Goal: Transaction & Acquisition: Subscribe to service/newsletter

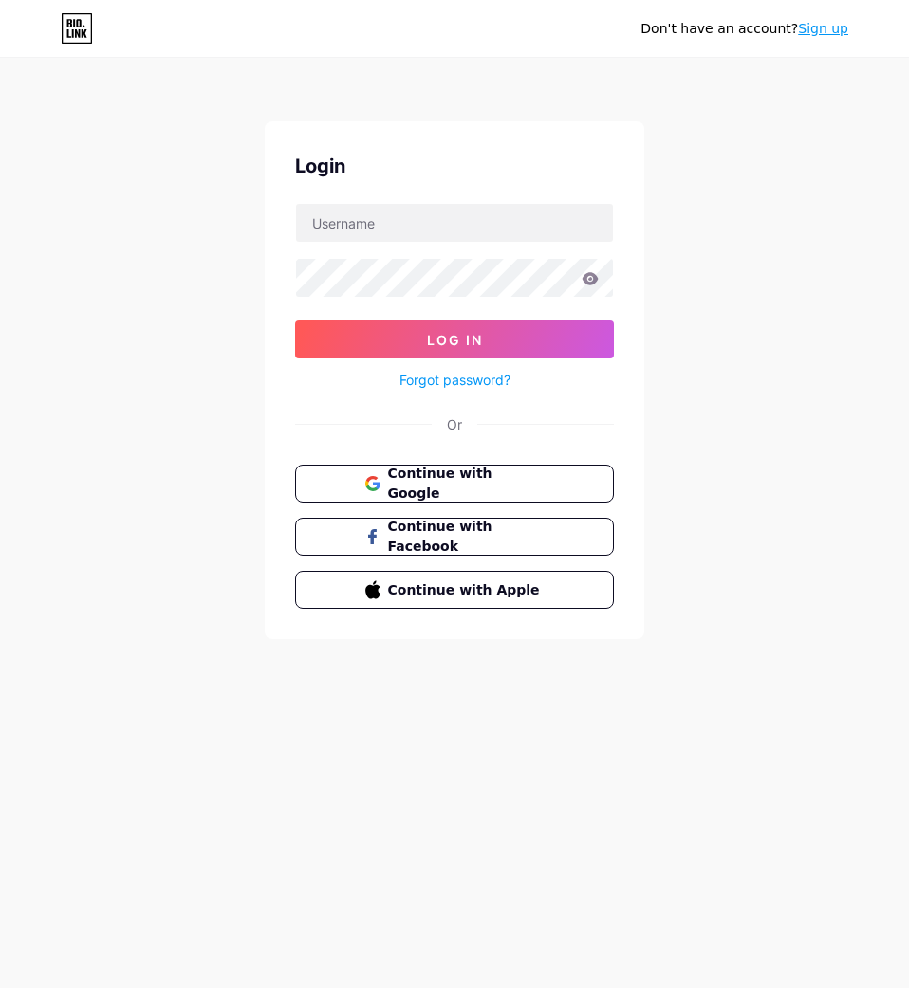
click at [383, 222] on input "text" at bounding box center [454, 223] width 317 height 38
click at [396, 228] on input "text" at bounding box center [454, 223] width 317 height 38
type input "JASTI"
click at [386, 473] on span "Continue with Google" at bounding box center [465, 484] width 158 height 41
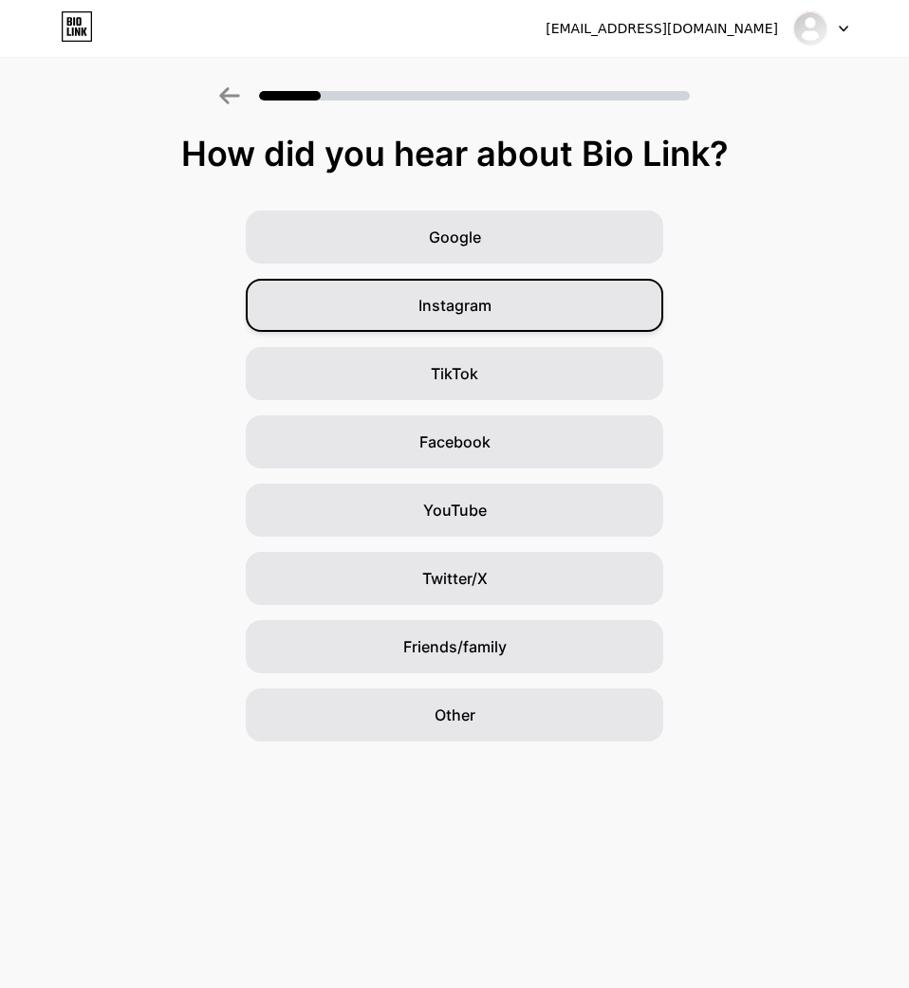
click at [441, 288] on div "Instagram" at bounding box center [454, 305] width 417 height 53
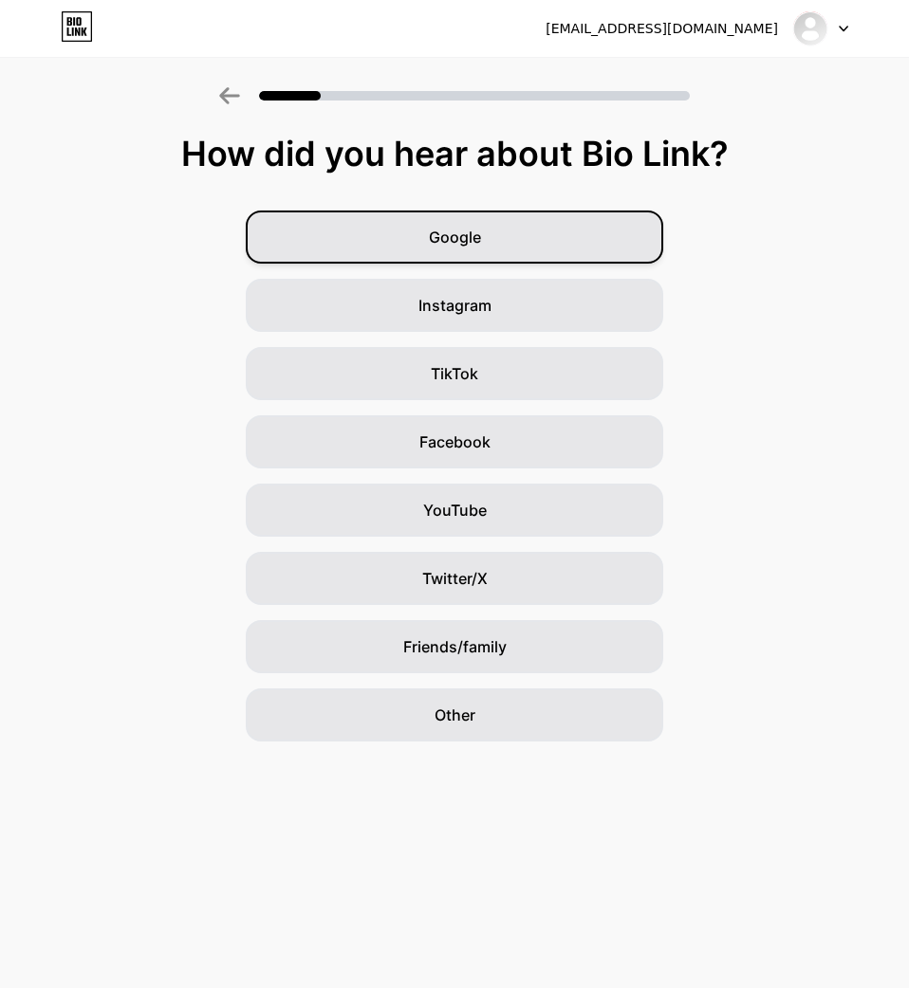
click at [474, 237] on span "Google" at bounding box center [455, 237] width 52 height 23
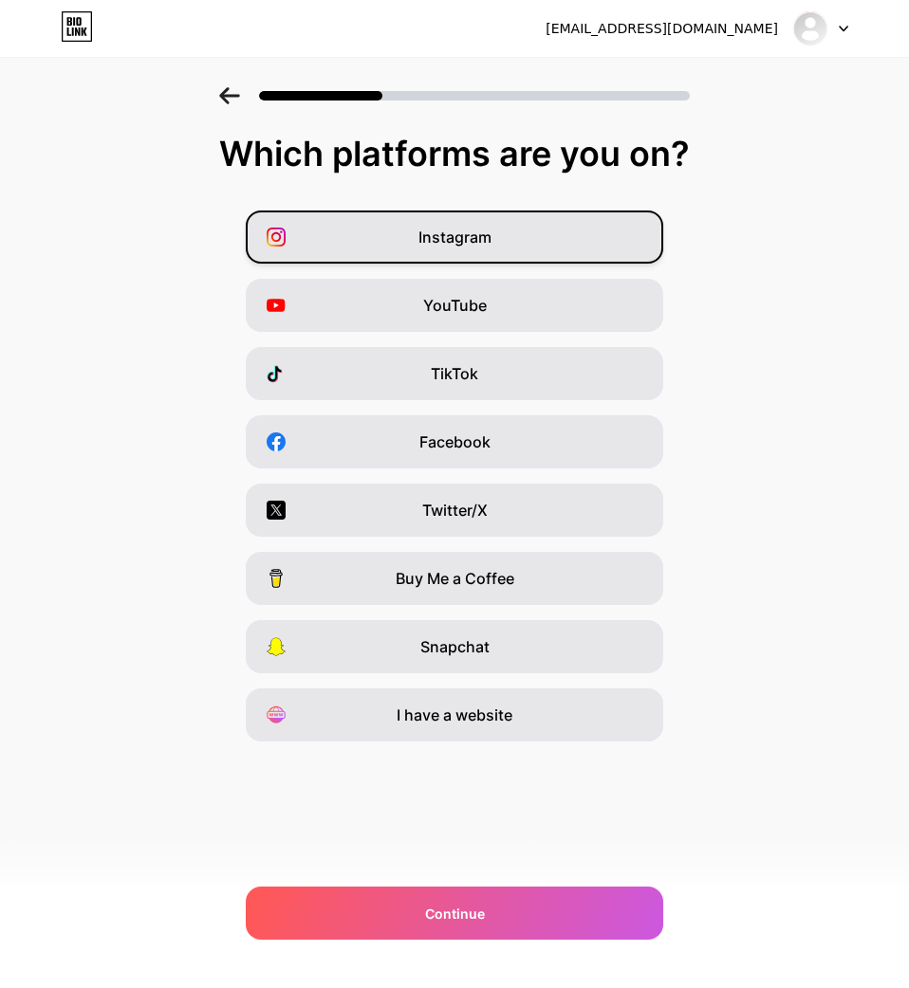
click at [451, 247] on span "Instagram" at bounding box center [454, 237] width 73 height 23
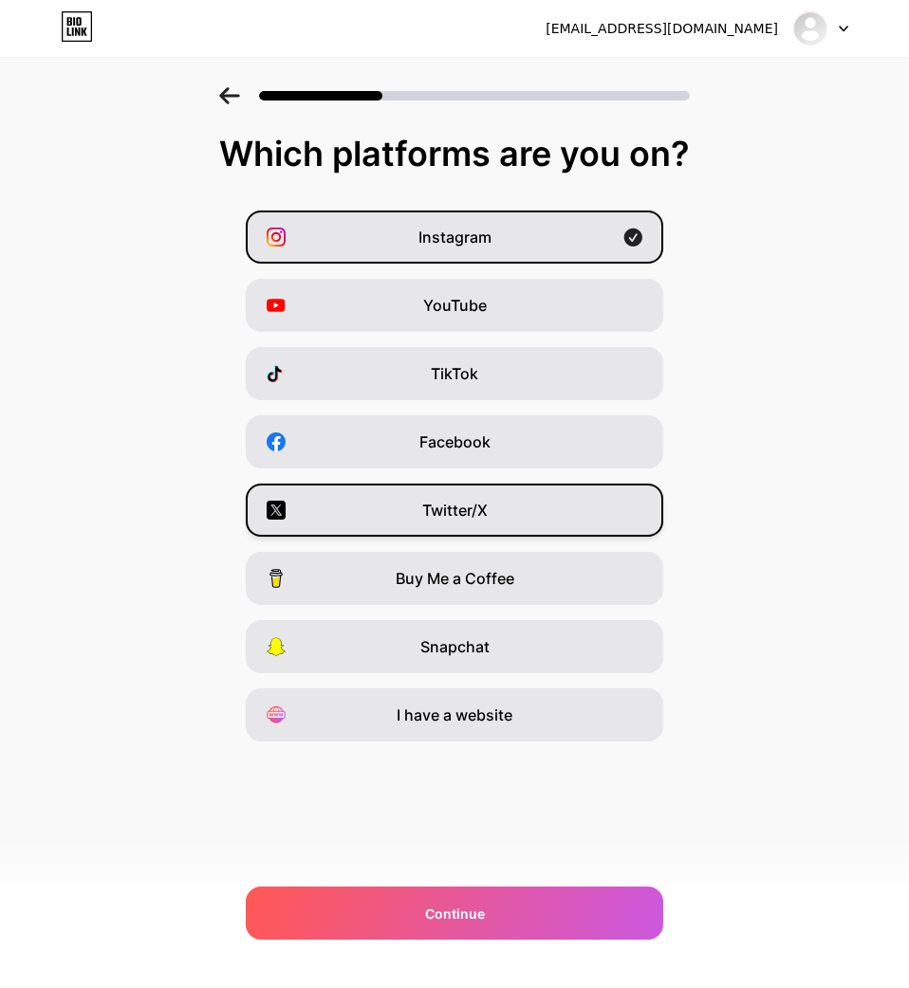
click at [414, 491] on div "Twitter/X" at bounding box center [454, 510] width 417 height 53
drag, startPoint x: 417, startPoint y: 507, endPoint x: 487, endPoint y: 513, distance: 69.5
click at [487, 513] on div "Twitter/X" at bounding box center [454, 510] width 417 height 53
copy span "Twitter/X"
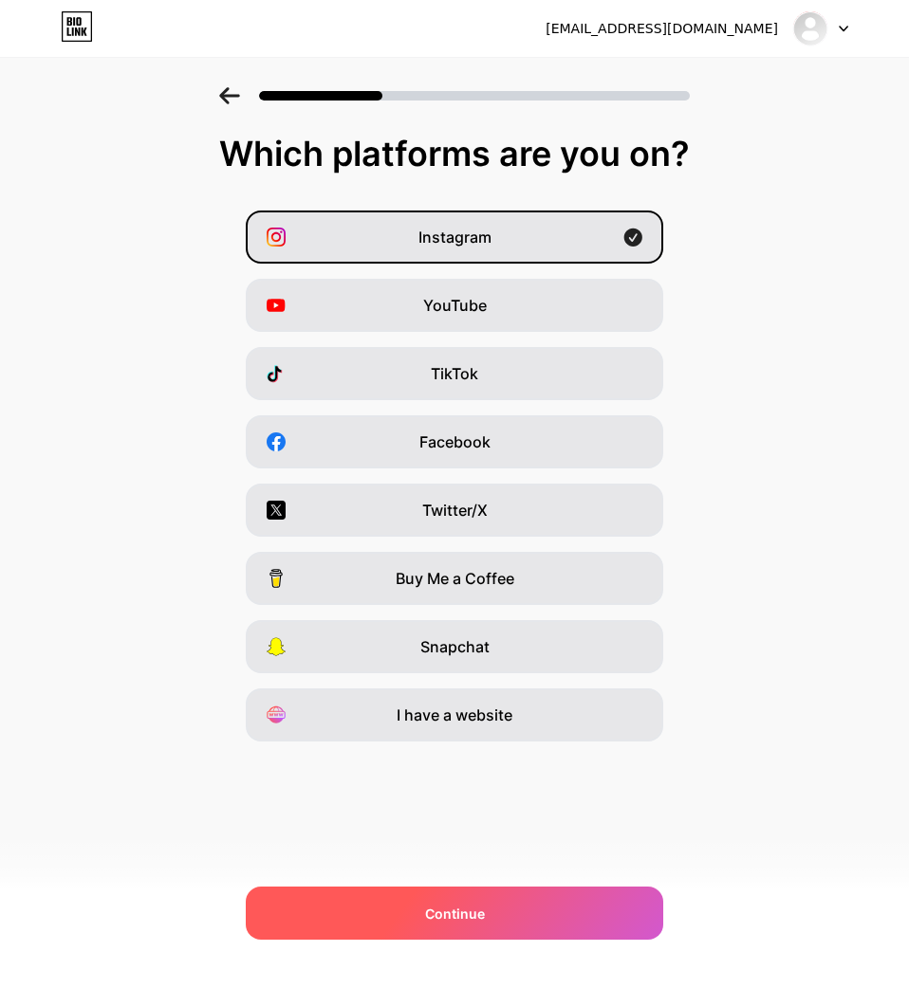
click at [446, 914] on span "Continue" at bounding box center [455, 914] width 60 height 20
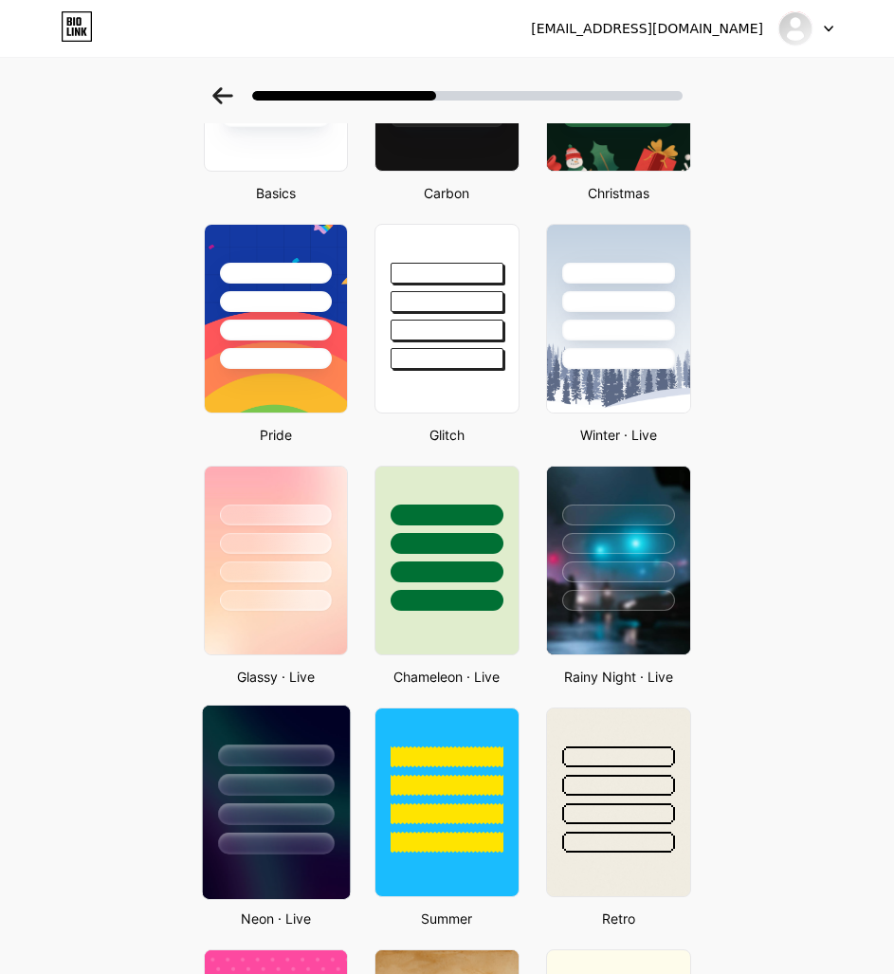
scroll to position [379, 0]
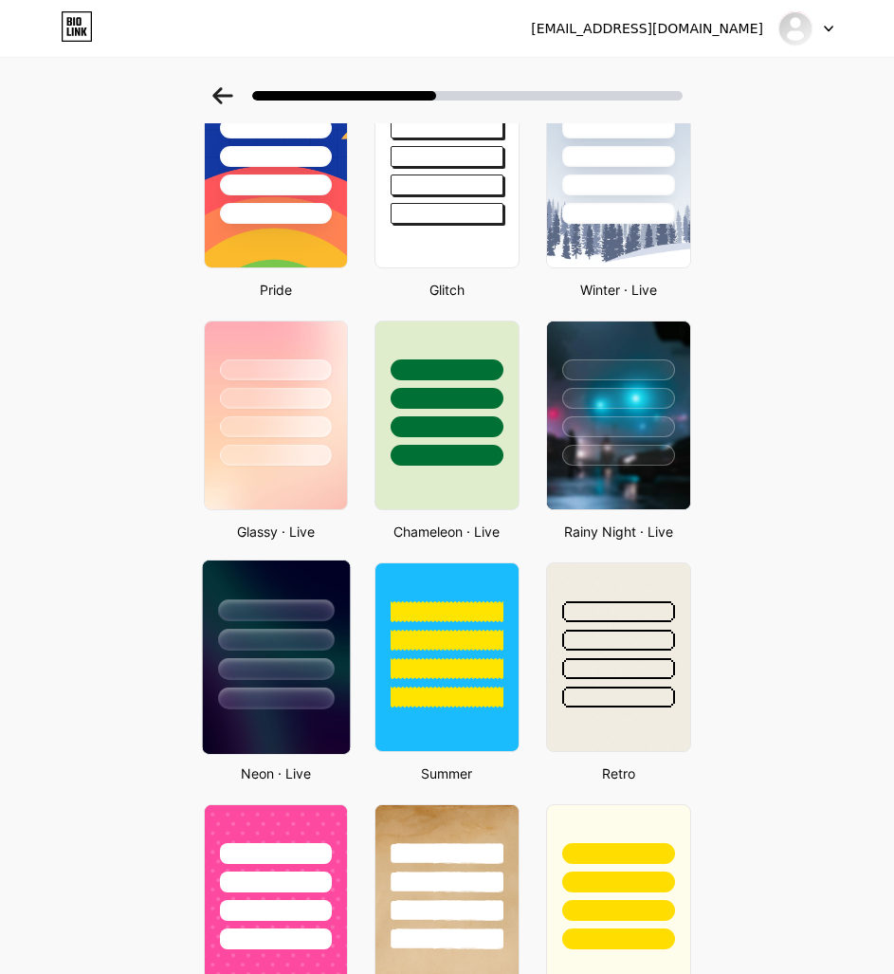
click at [267, 699] on div at bounding box center [276, 699] width 116 height 22
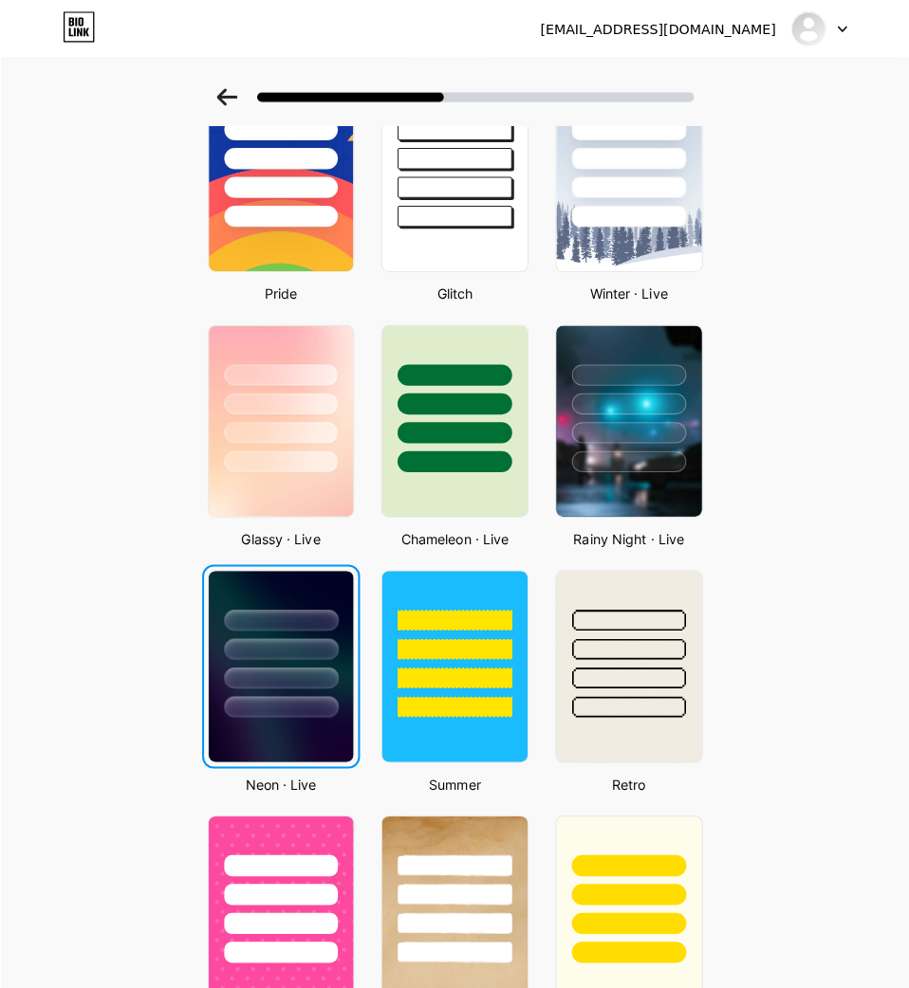
scroll to position [0, 0]
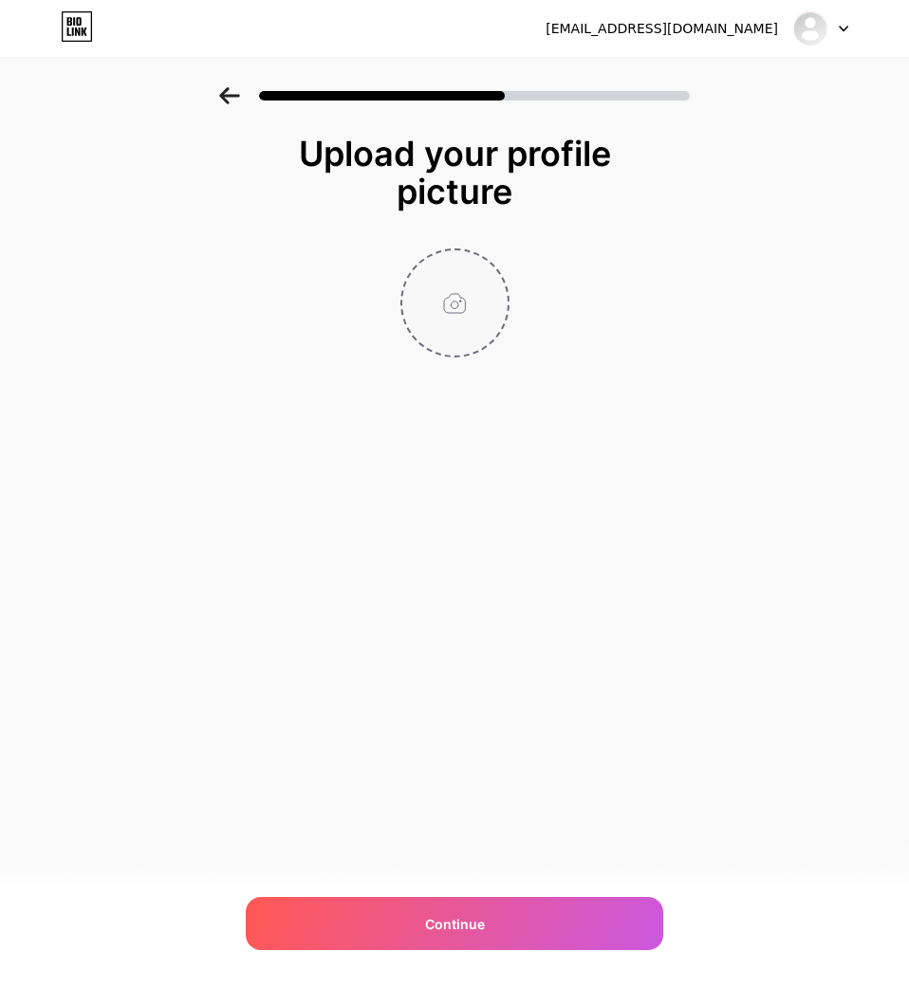
click at [464, 307] on input "file" at bounding box center [454, 302] width 105 height 105
type input "C:\fakepath\شعار ازمات.png"
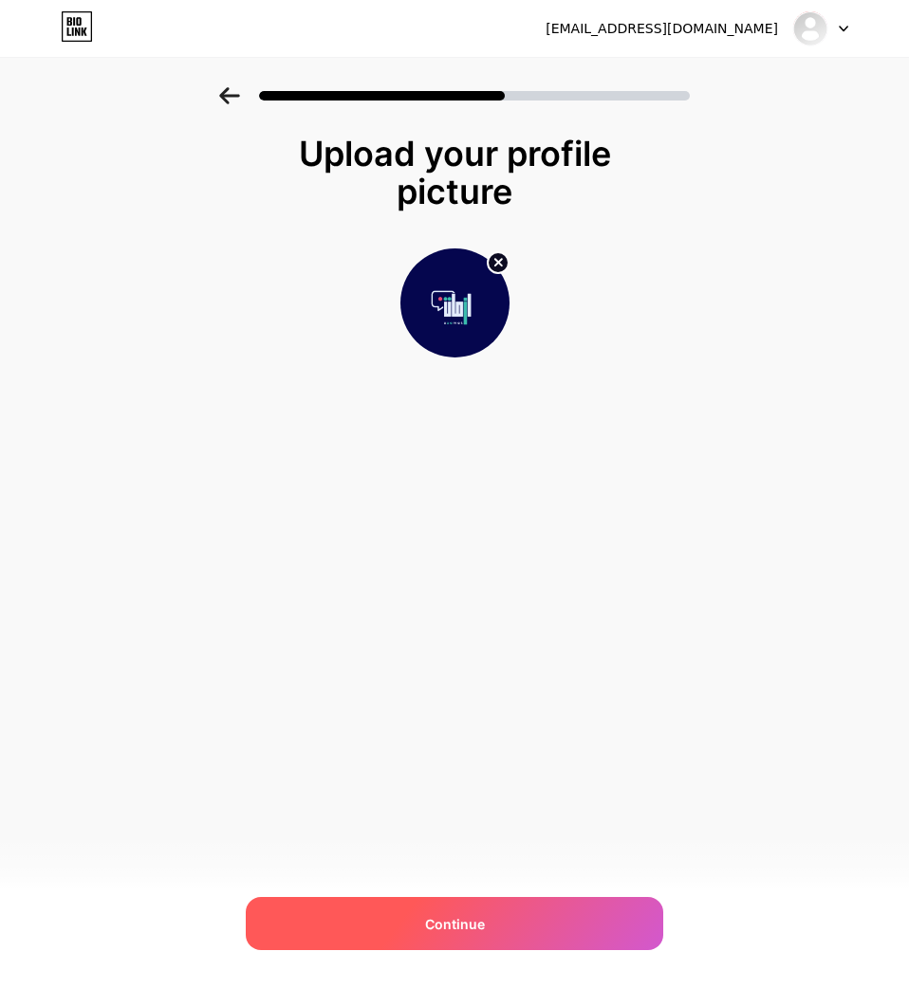
click at [432, 905] on div "Continue" at bounding box center [454, 923] width 417 height 53
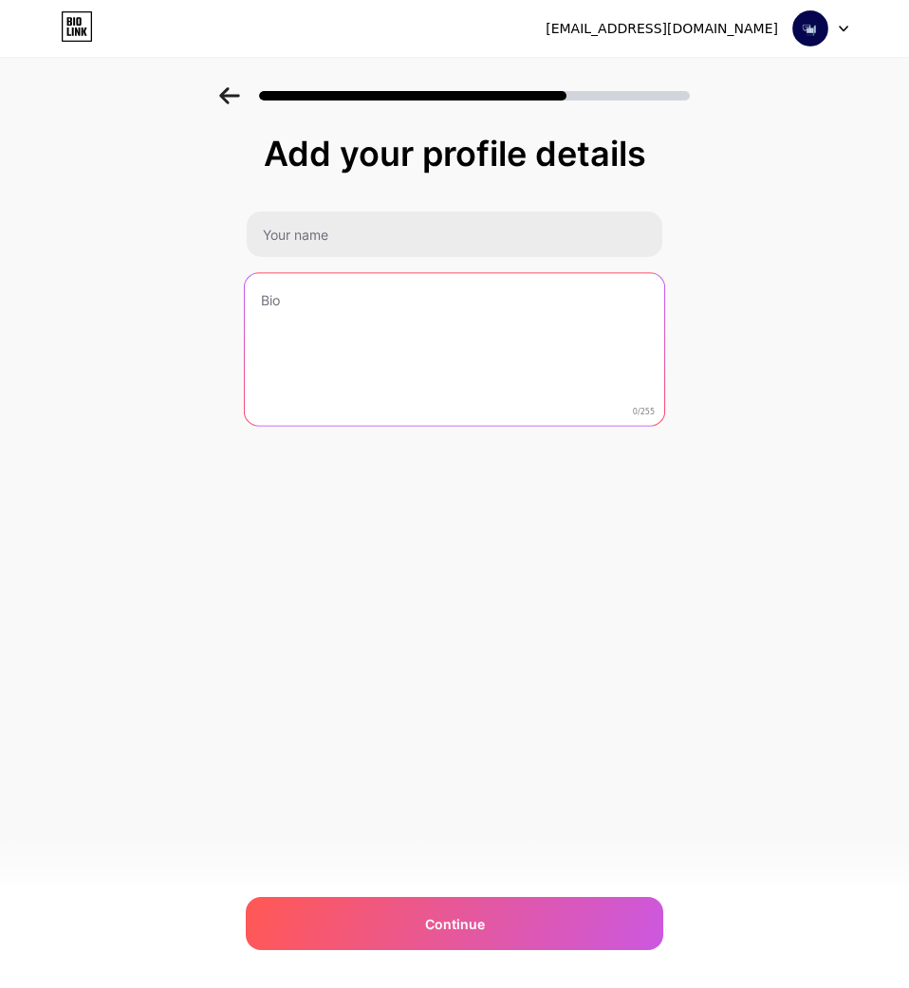
click at [294, 307] on textarea at bounding box center [454, 350] width 419 height 155
paste textarea "Twitter/X"
type textarea "Twitter/X"
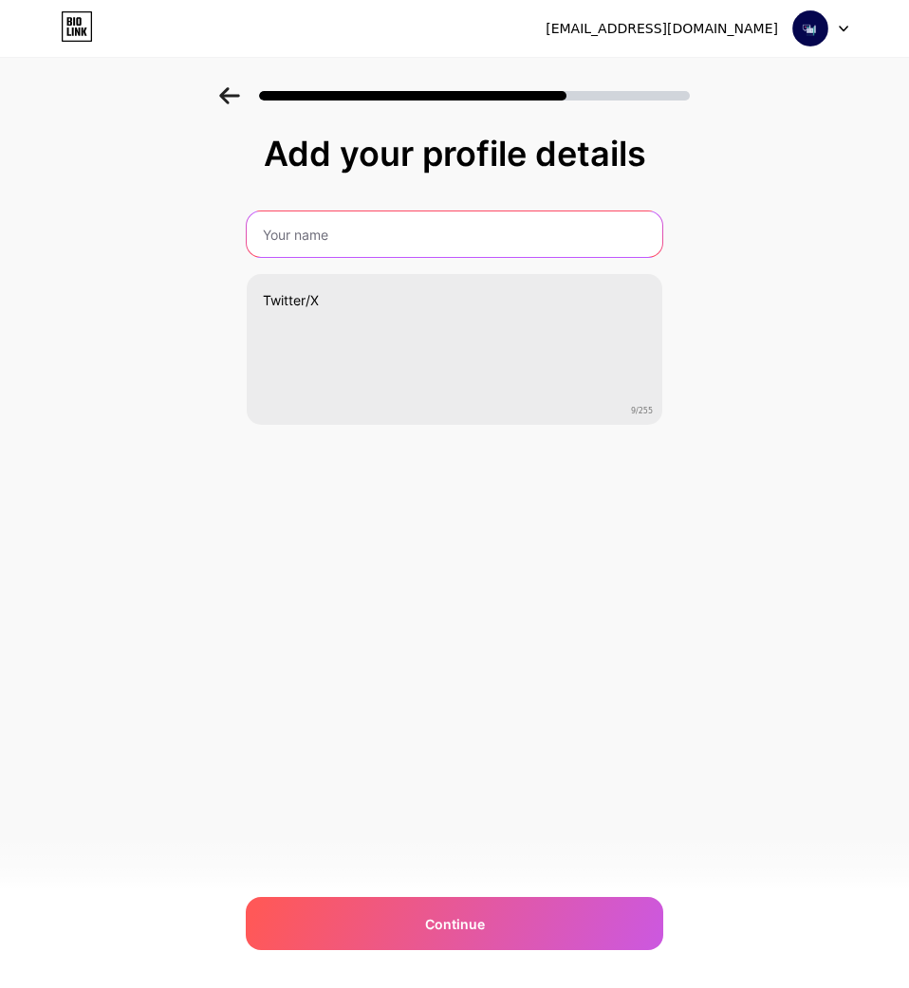
click at [407, 212] on input "text" at bounding box center [454, 235] width 415 height 46
paste input "Azamat"
type input "Azamat"
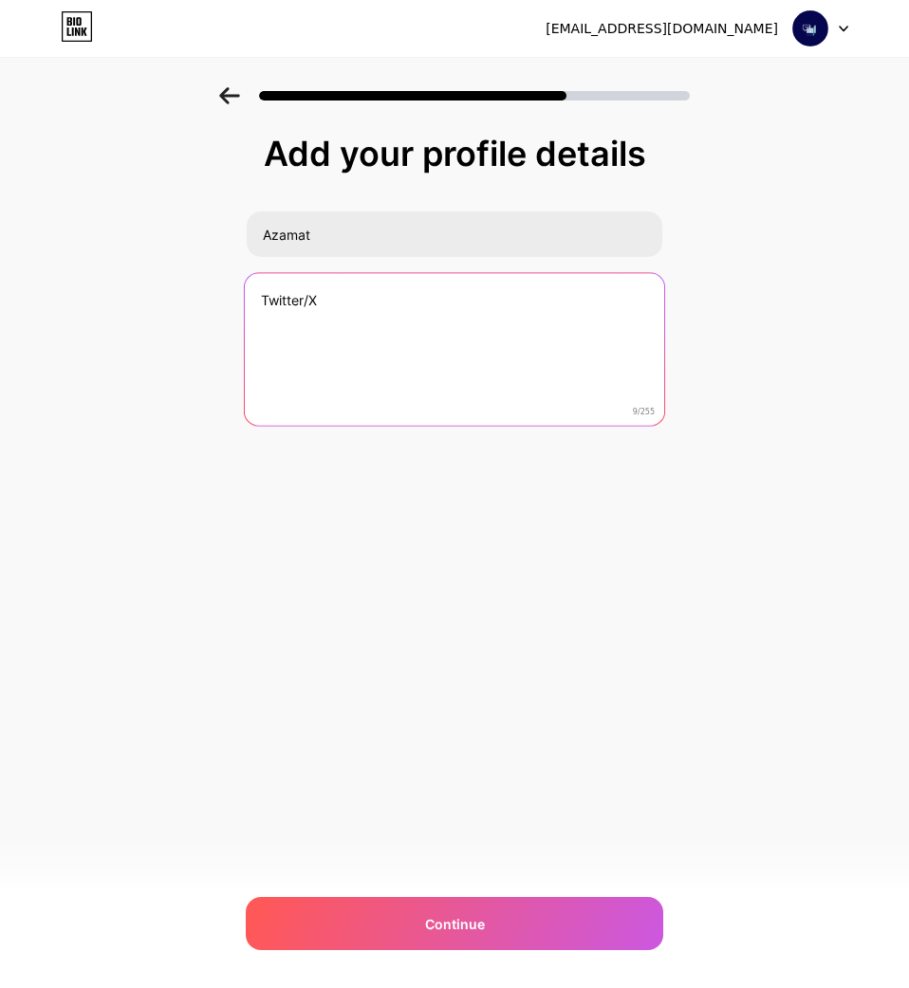
drag, startPoint x: 275, startPoint y: 311, endPoint x: 256, endPoint y: 313, distance: 19.1
click at [256, 313] on textarea "Twitter/X" at bounding box center [454, 350] width 419 height 155
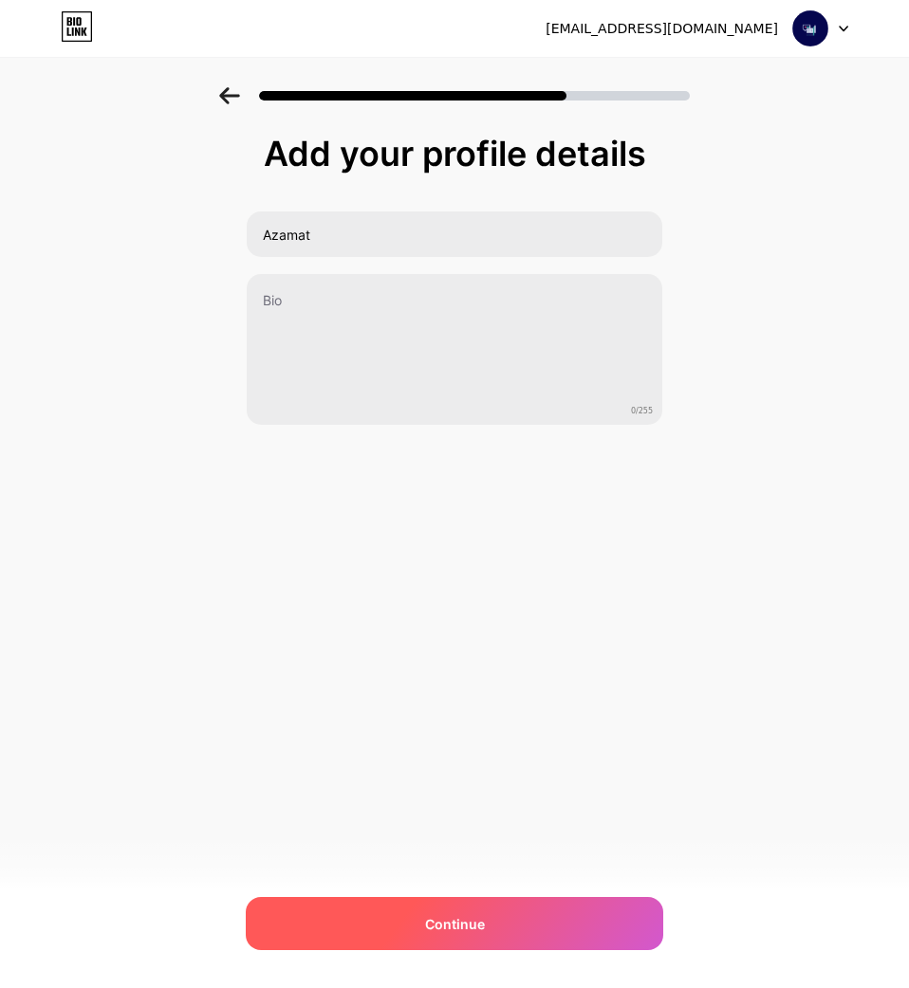
click at [428, 927] on span "Continue" at bounding box center [455, 924] width 60 height 20
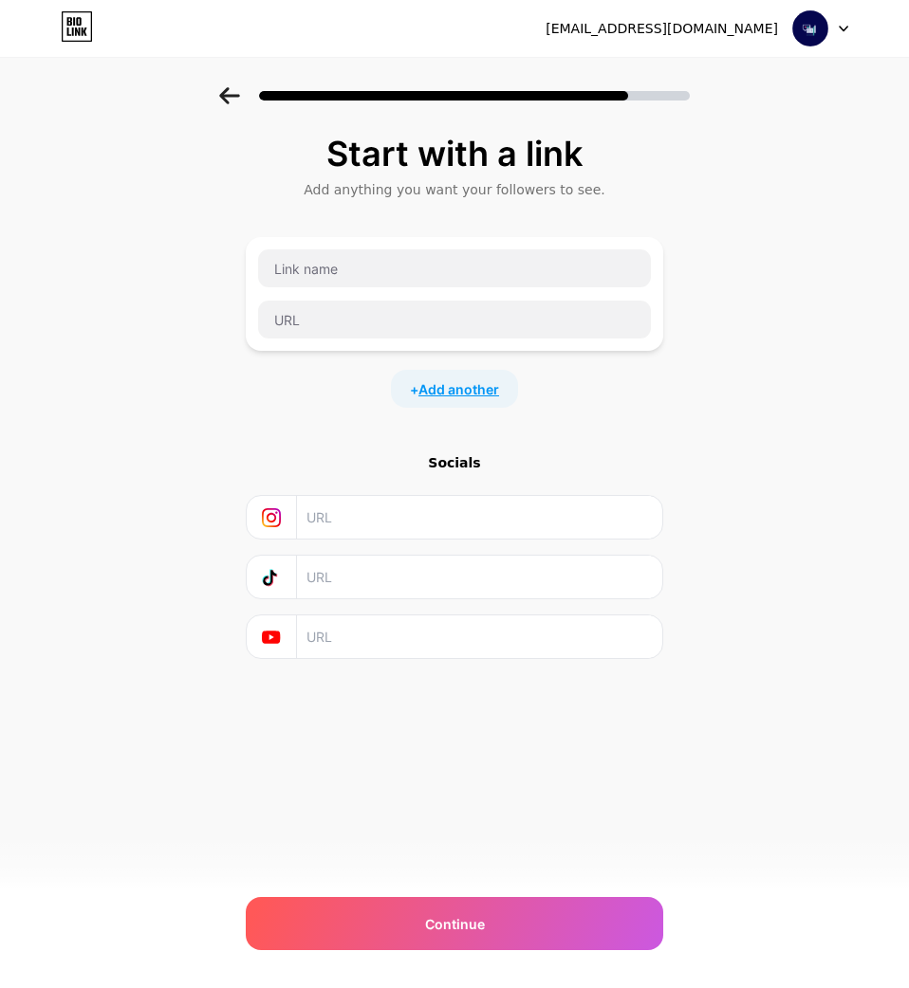
click at [433, 387] on span "Add another" at bounding box center [458, 389] width 81 height 20
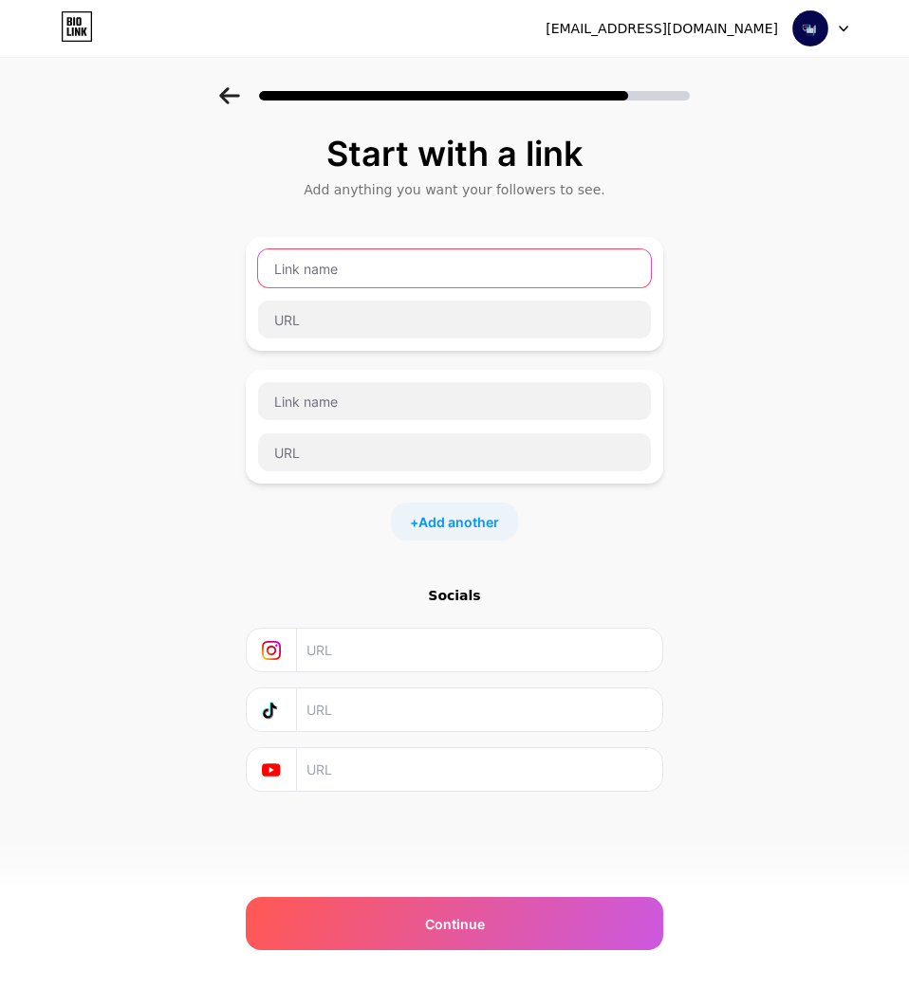
click at [332, 263] on input "text" at bounding box center [454, 268] width 393 height 38
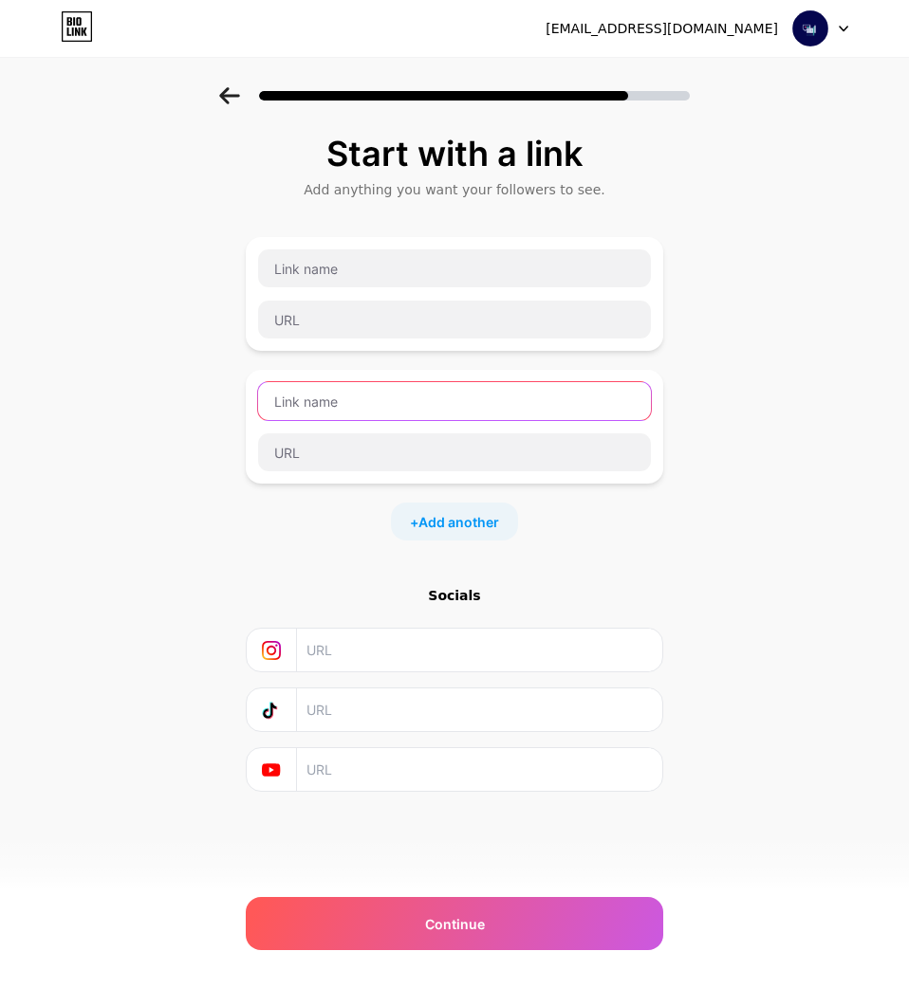
click at [325, 402] on input "text" at bounding box center [454, 401] width 393 height 38
paste input "Twitter/X"
type input "Twitter/X"
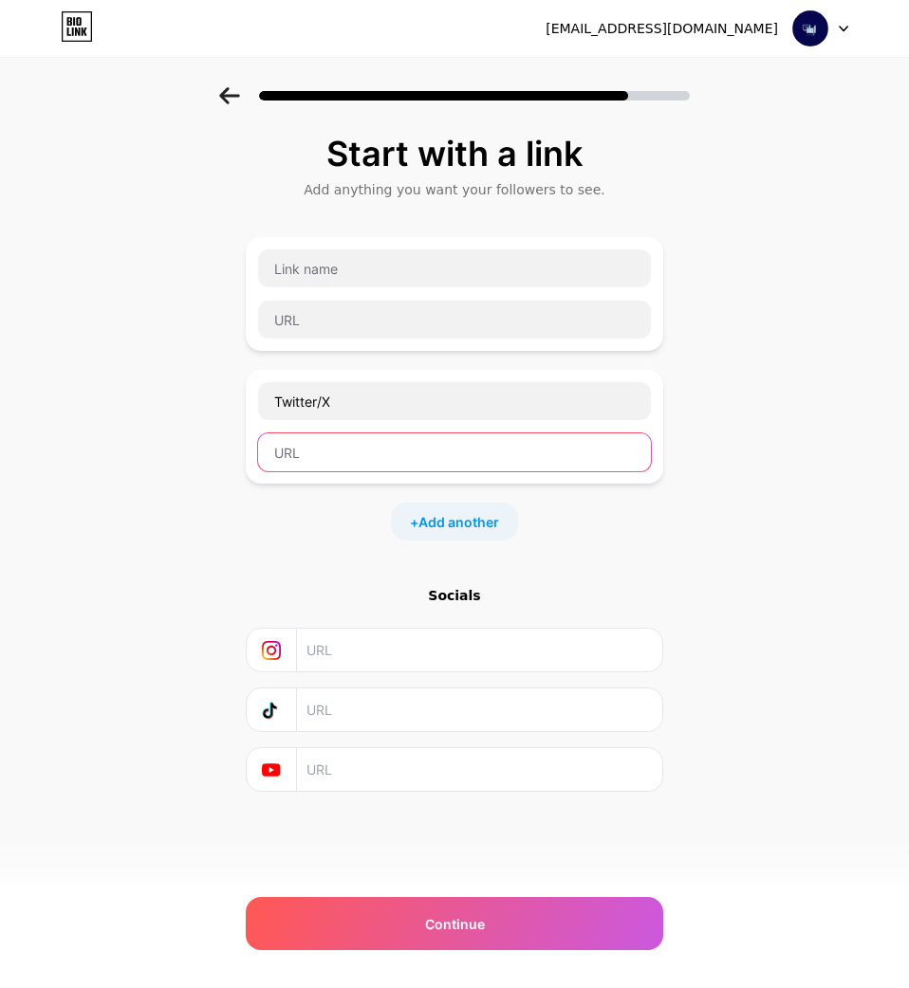
click at [334, 444] on input "text" at bounding box center [454, 452] width 393 height 38
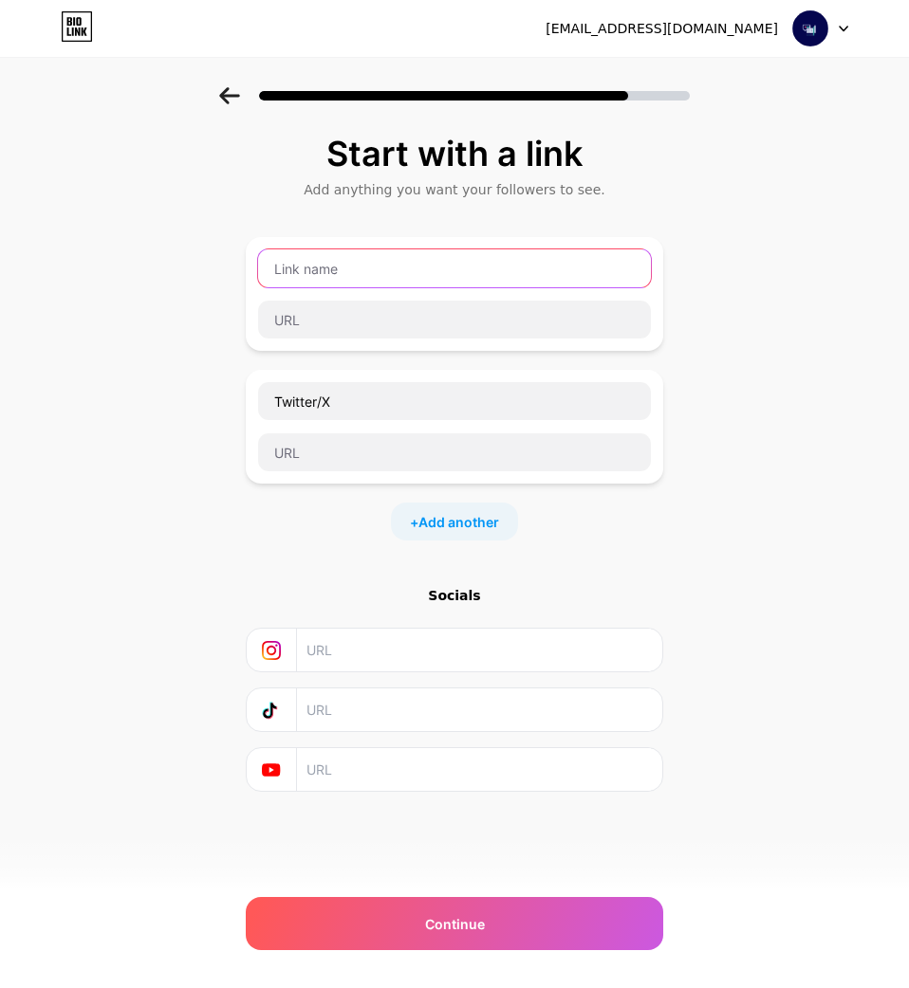
click at [317, 272] on input "text" at bounding box center [454, 268] width 393 height 38
paste input "instagram"
type input "instagram"
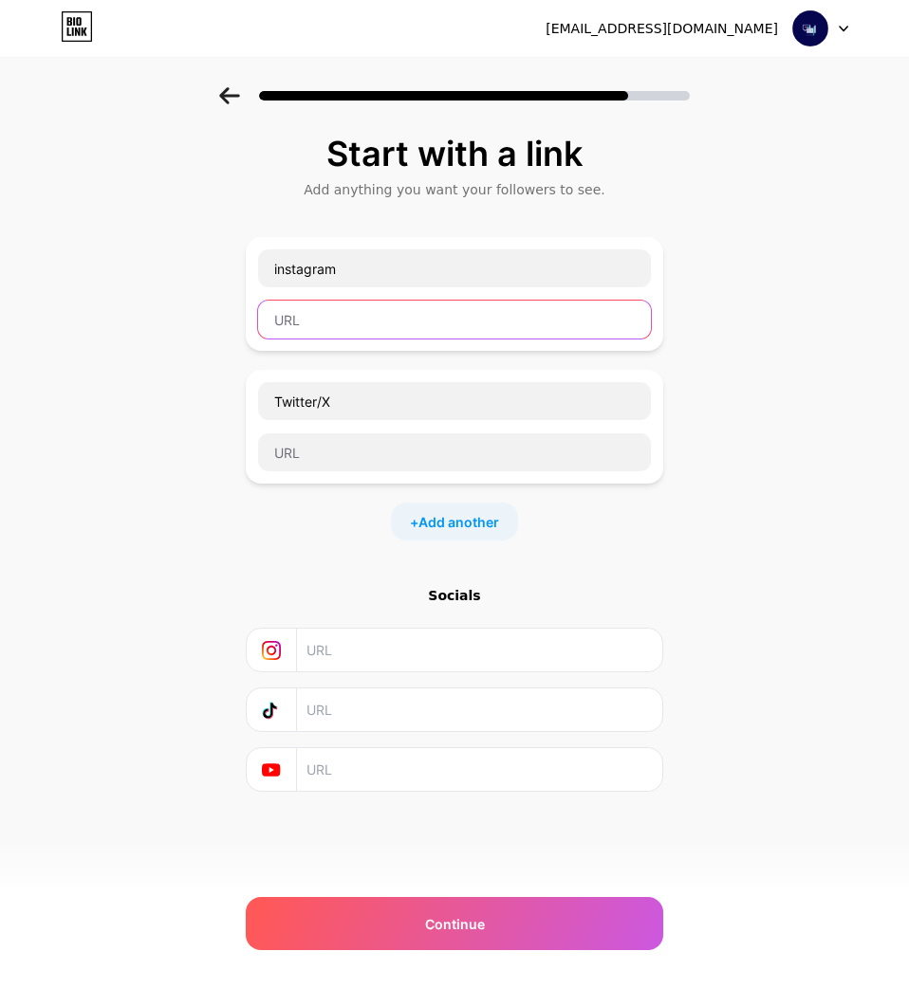
click at [340, 320] on input "text" at bounding box center [454, 320] width 393 height 38
paste input "[URL][DOMAIN_NAME]"
type input "[URL][DOMAIN_NAME]"
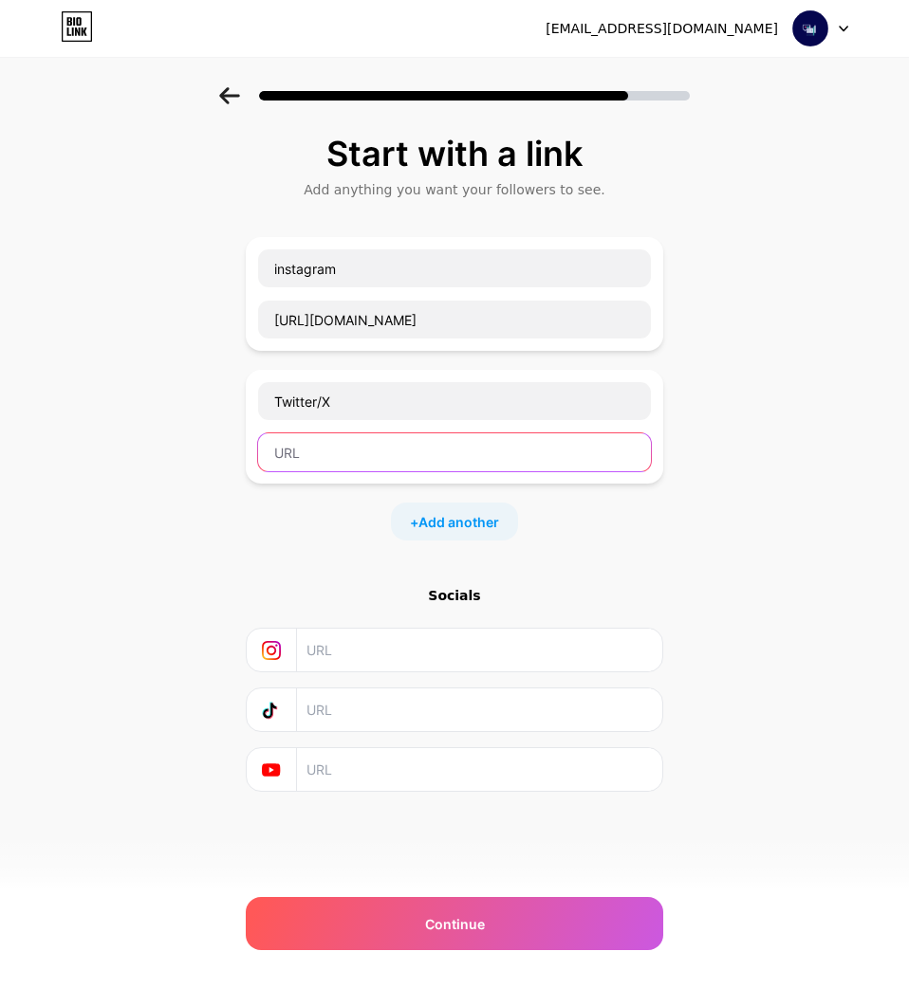
click at [341, 448] on input "text" at bounding box center [454, 452] width 393 height 38
paste input "[URL][DOMAIN_NAME]"
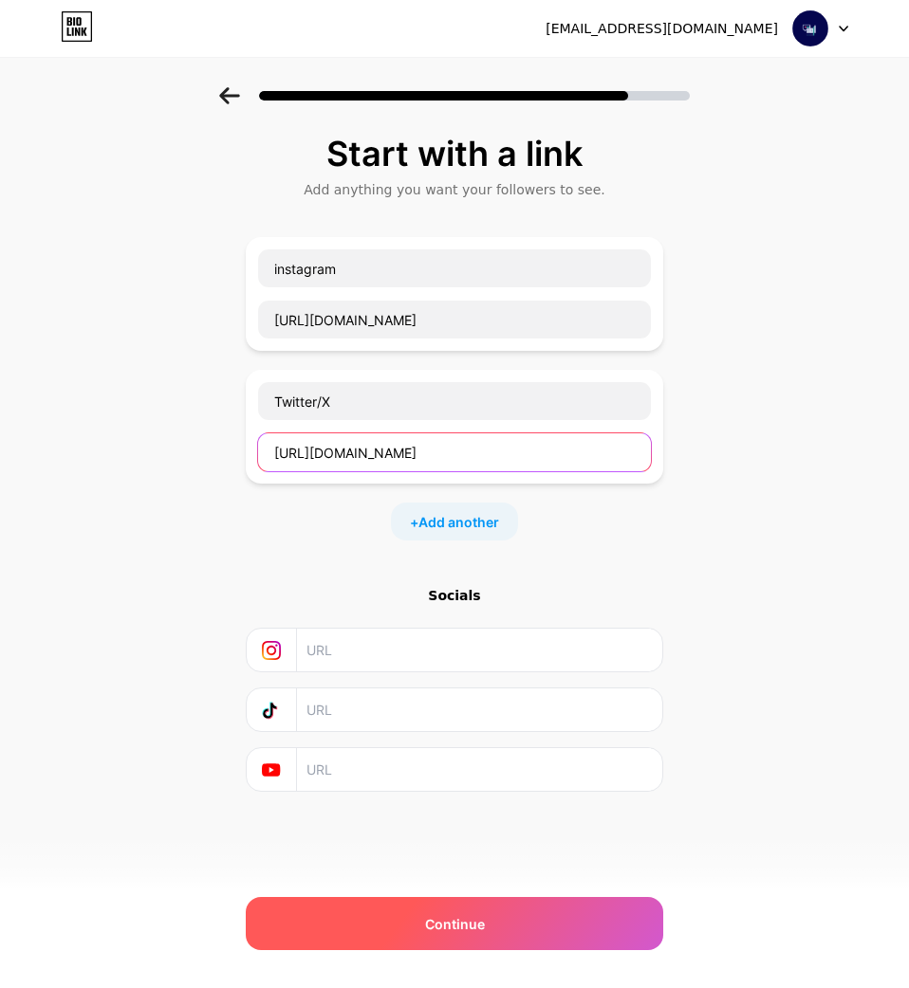
type input "[URL][DOMAIN_NAME]"
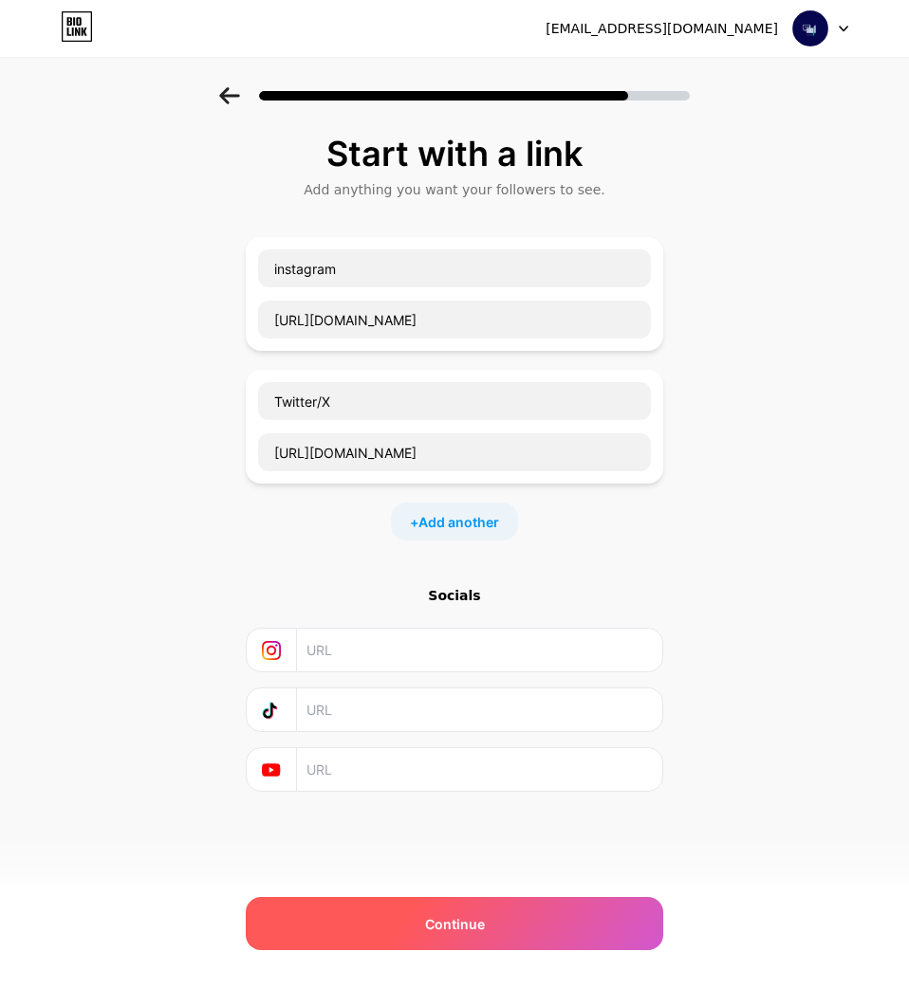
click at [421, 921] on div "Continue" at bounding box center [454, 923] width 417 height 53
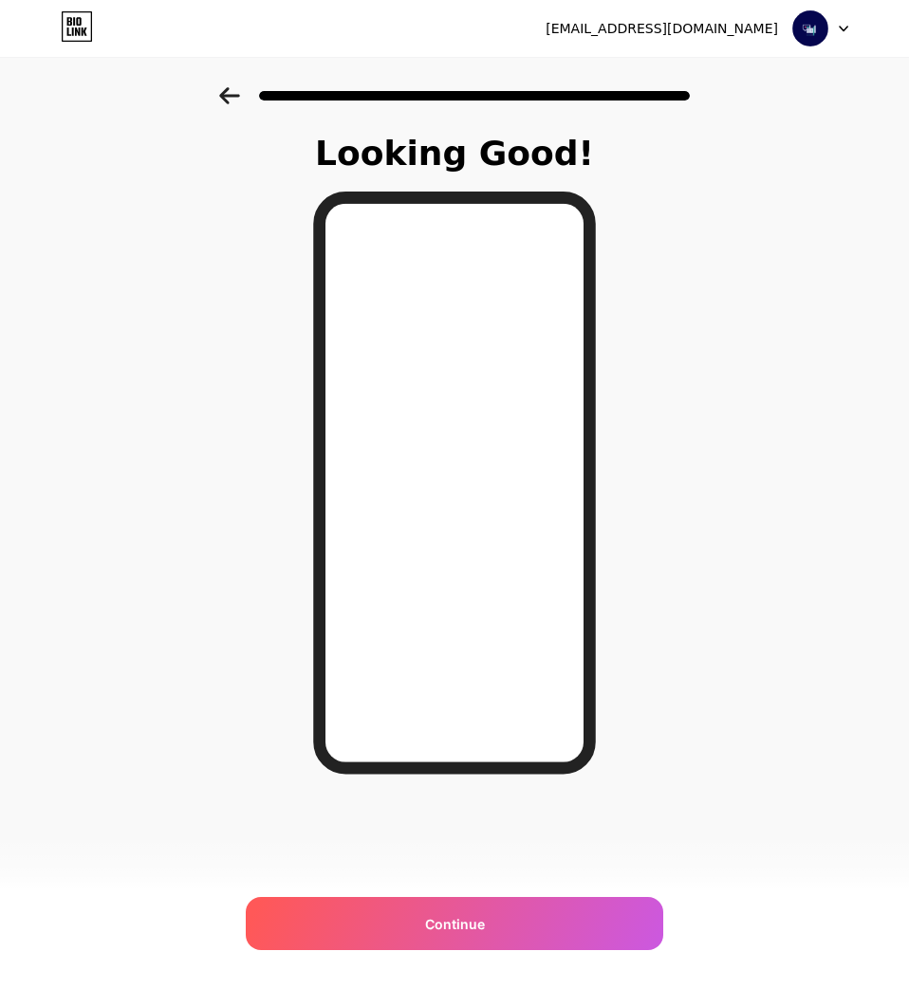
click at [717, 367] on div "Looking Good! Continue" at bounding box center [454, 482] width 909 height 790
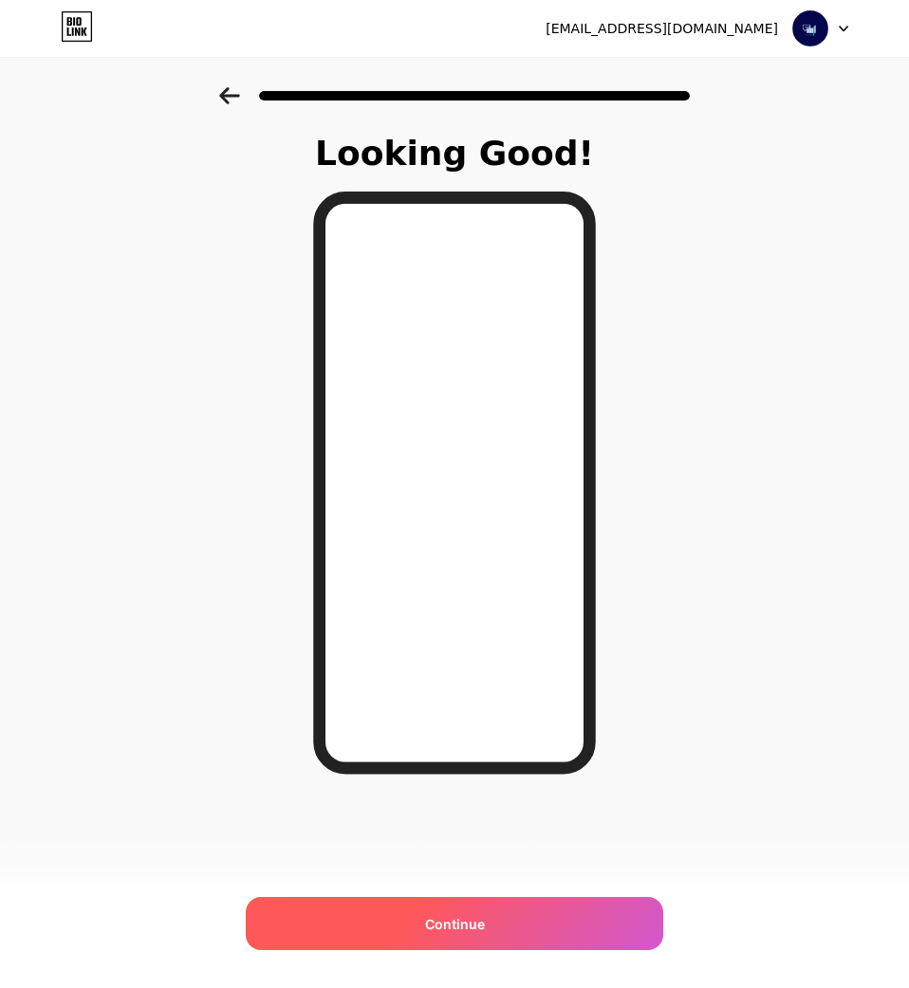
click at [439, 917] on span "Continue" at bounding box center [455, 924] width 60 height 20
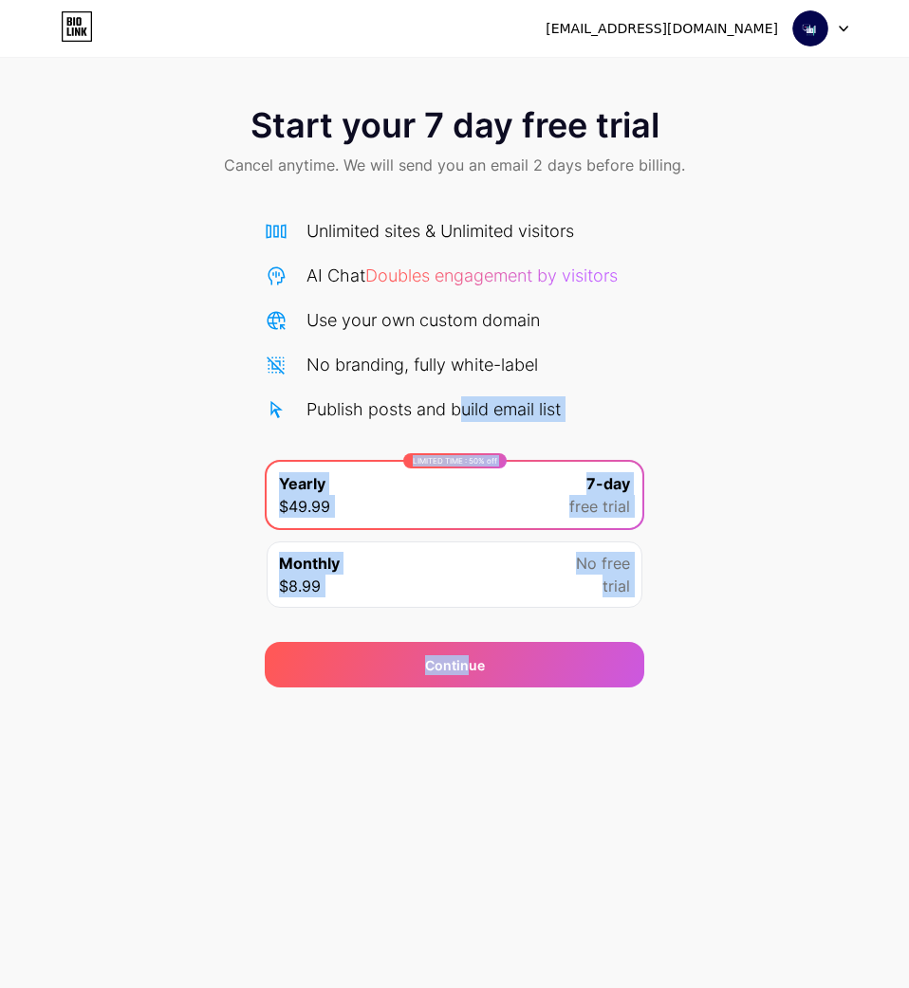
drag, startPoint x: 464, startPoint y: 660, endPoint x: 483, endPoint y: 391, distance: 270.0
click at [467, 396] on div "Start your 7 day free trial Cancel anytime. We will send you an email 2 days be…" at bounding box center [454, 387] width 909 height 600
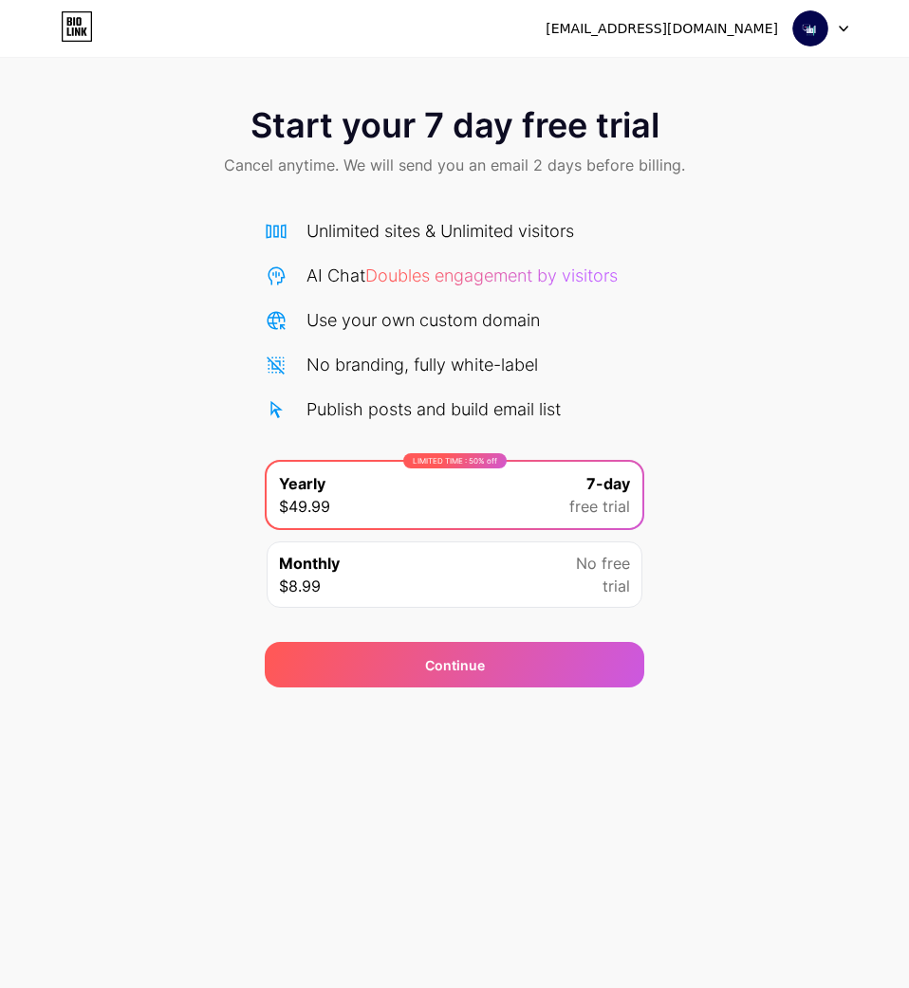
click at [577, 357] on div "No branding, fully white-label" at bounding box center [454, 365] width 379 height 26
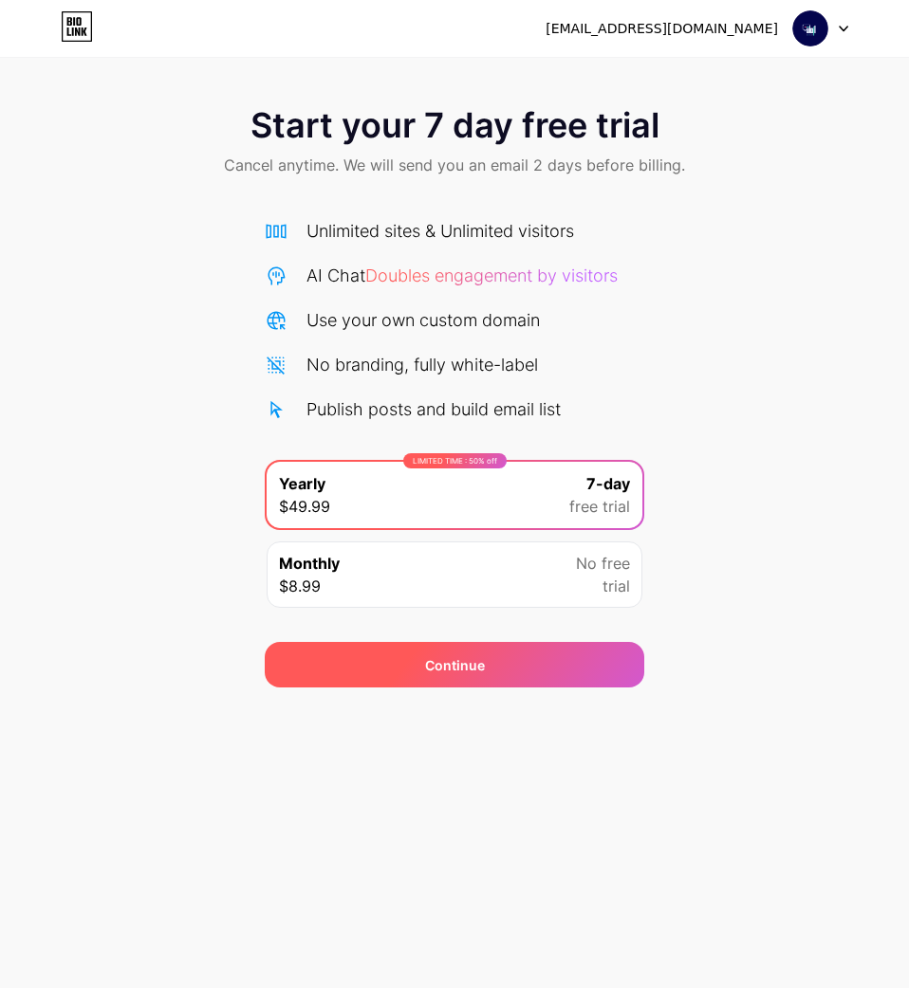
click at [440, 675] on div "Continue" at bounding box center [454, 665] width 379 height 46
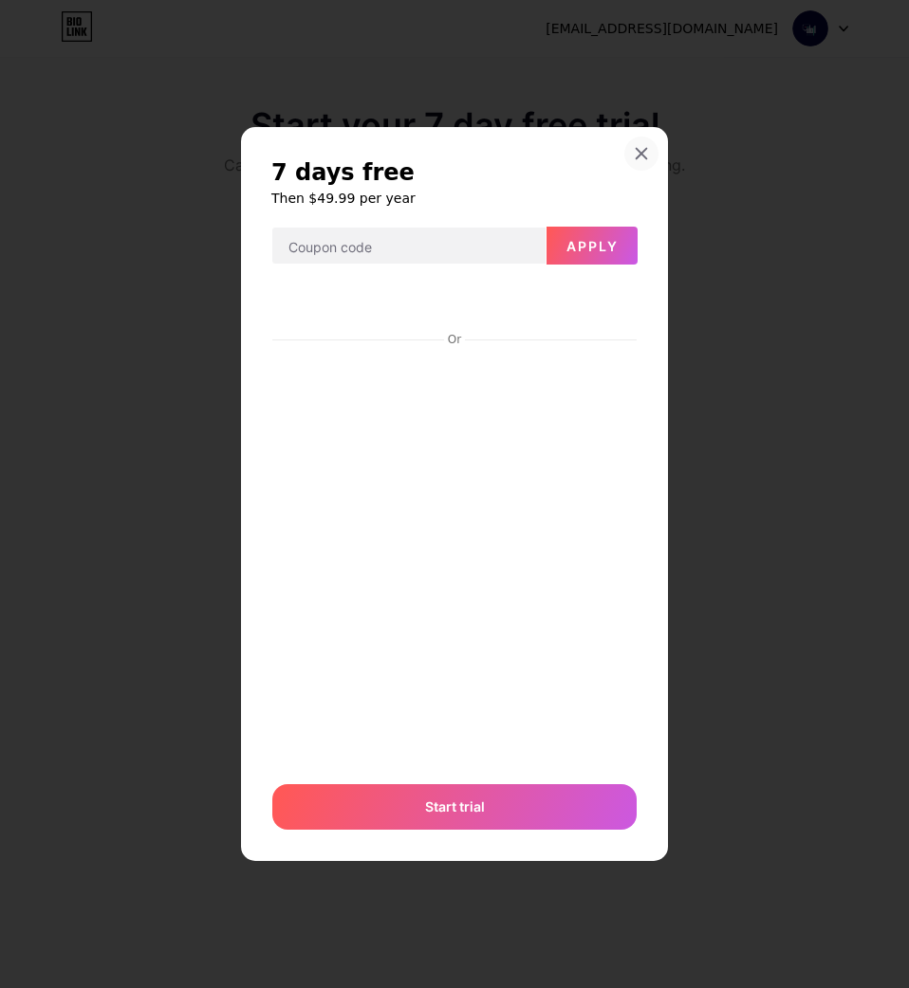
click at [645, 156] on icon at bounding box center [641, 153] width 15 height 15
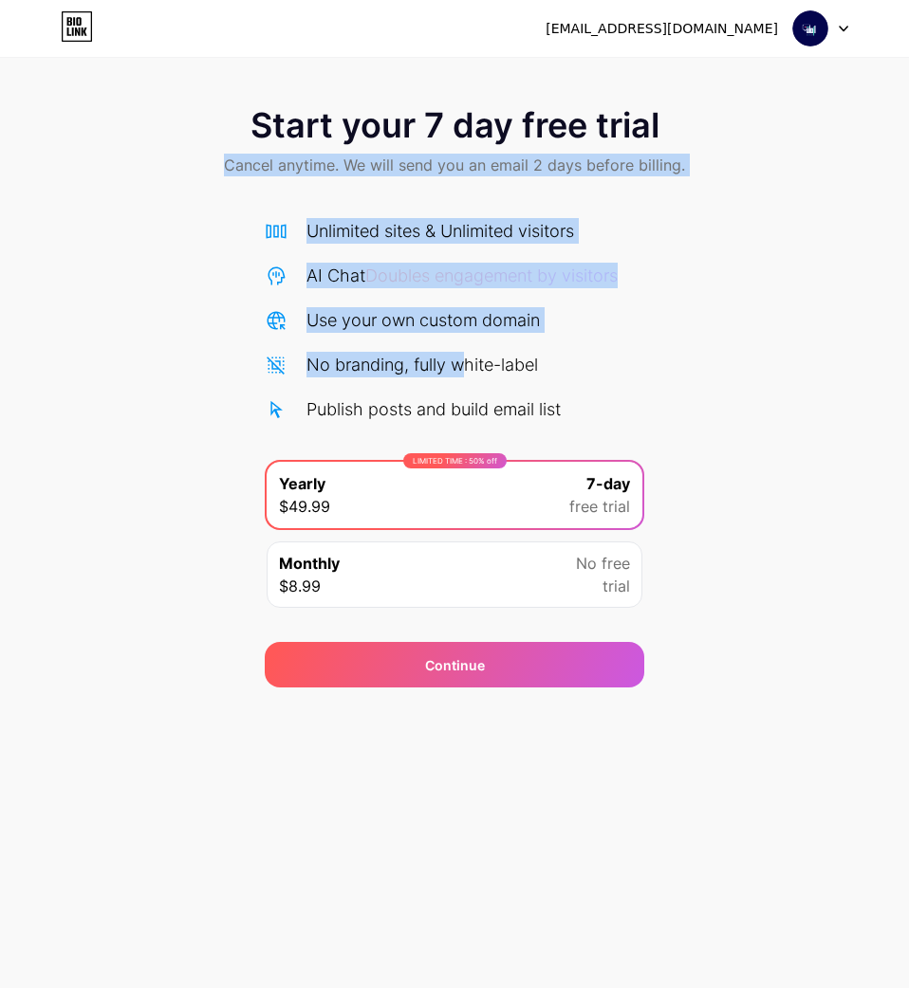
drag, startPoint x: 231, startPoint y: 162, endPoint x: 468, endPoint y: 381, distance: 322.2
click at [462, 379] on div "Start your 7 day free trial Cancel anytime. We will send you an email 2 days be…" at bounding box center [454, 387] width 909 height 600
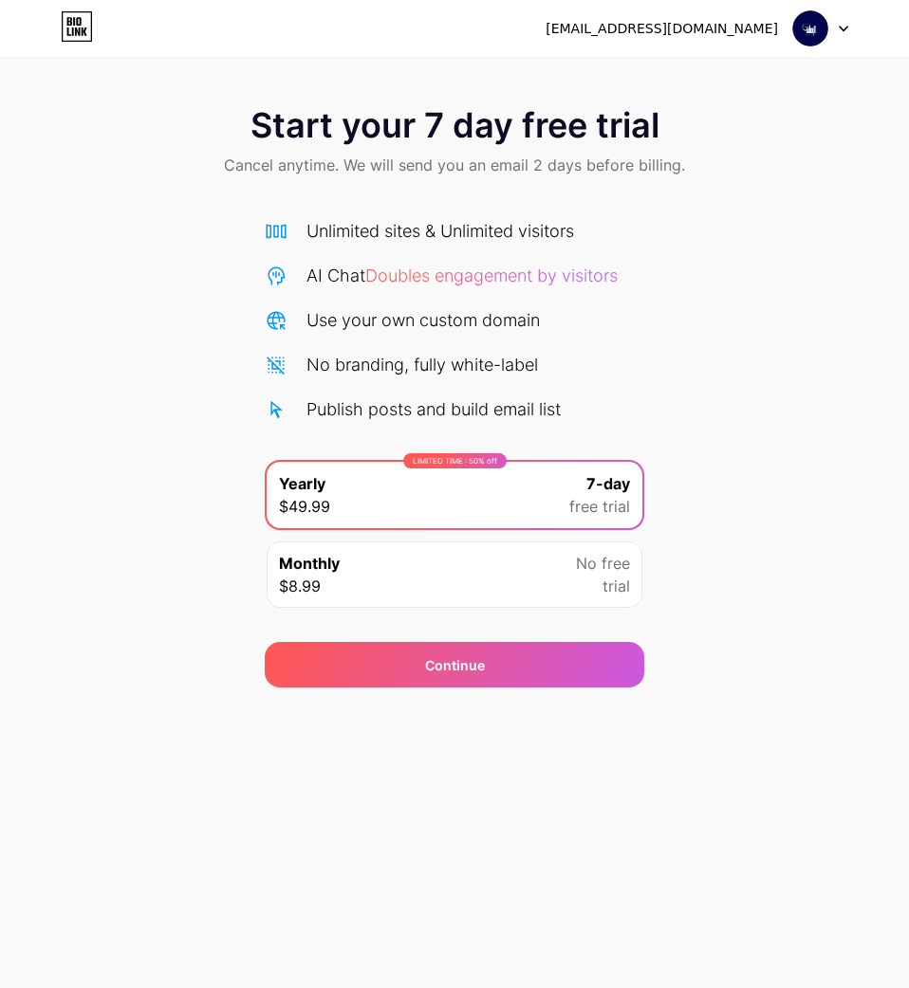
click at [591, 343] on div "Unlimited sites & Unlimited visitors AI Chat Doubles engagement by visitors Use…" at bounding box center [454, 320] width 379 height 204
